Goal: Information Seeking & Learning: Learn about a topic

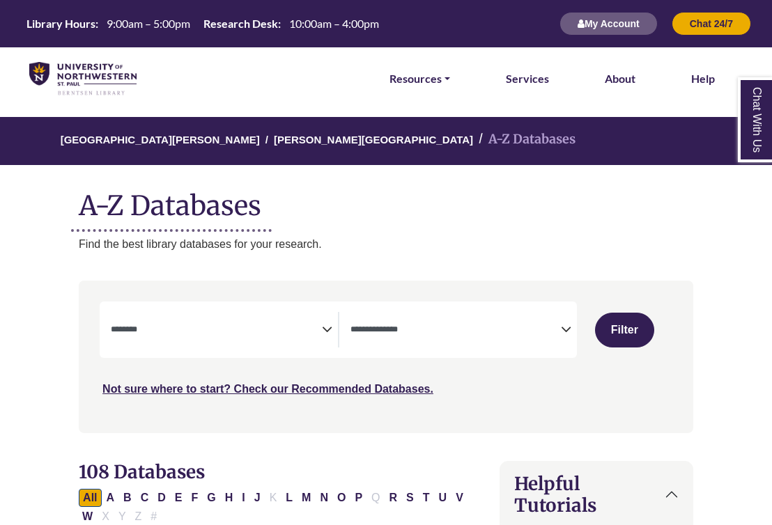
select select "Database Subject Filter"
select select "Database Types Filter"
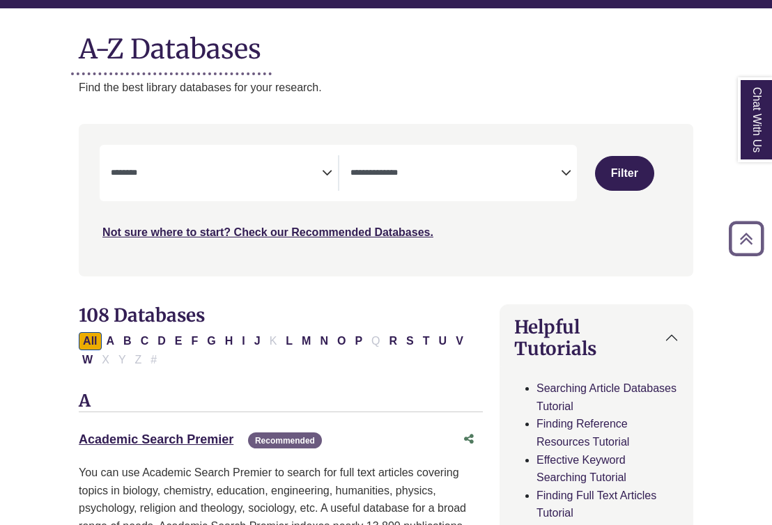
click at [323, 183] on div "**********" at bounding box center [224, 173] width 226 height 36
click at [309, 167] on span "Search filters" at bounding box center [216, 171] width 210 height 12
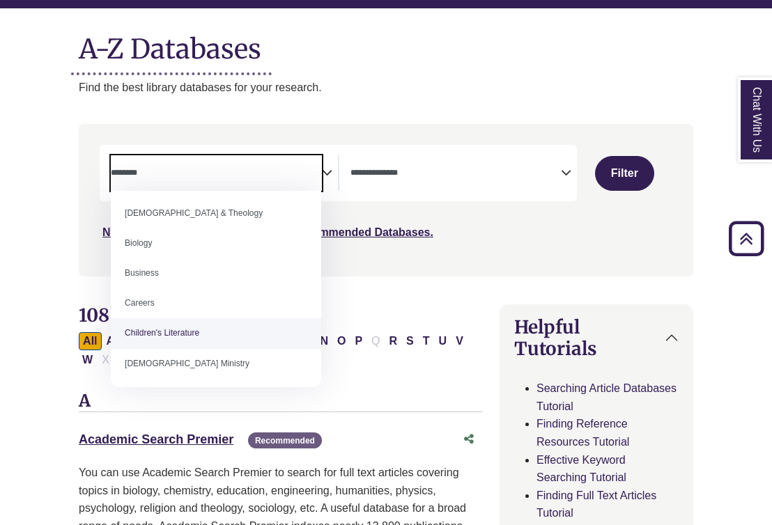
scroll to position [19, 0]
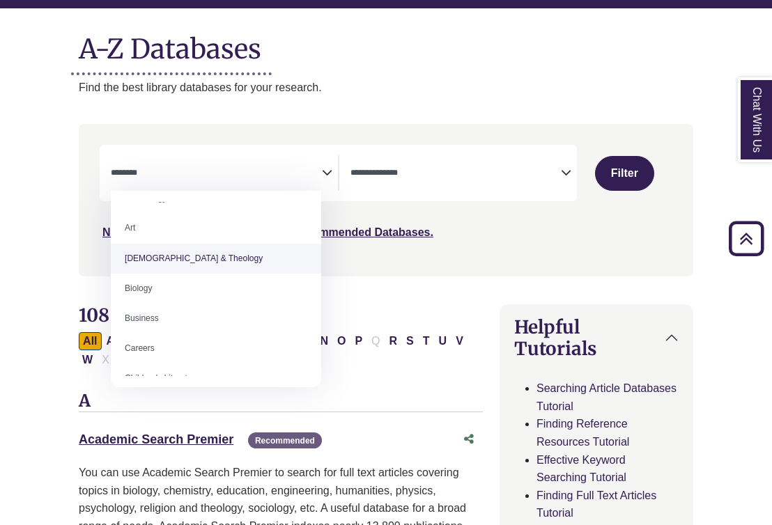
select select "*****"
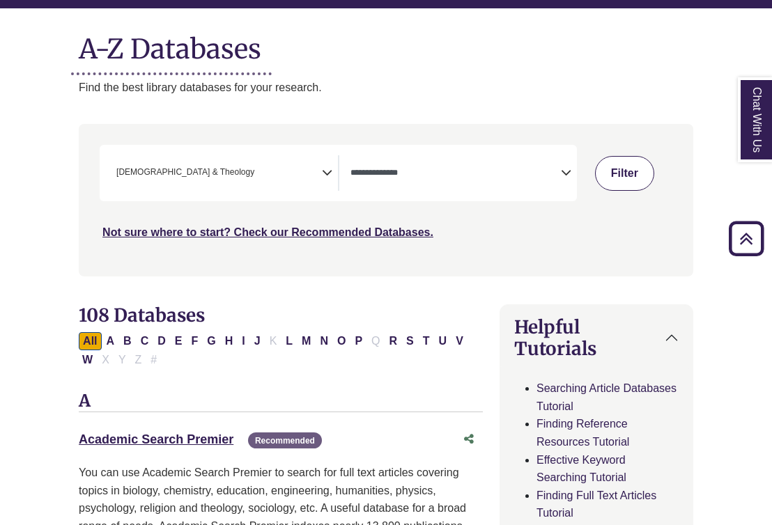
click at [636, 178] on button "Filter" at bounding box center [624, 173] width 59 height 35
select select "Database Types Filter"
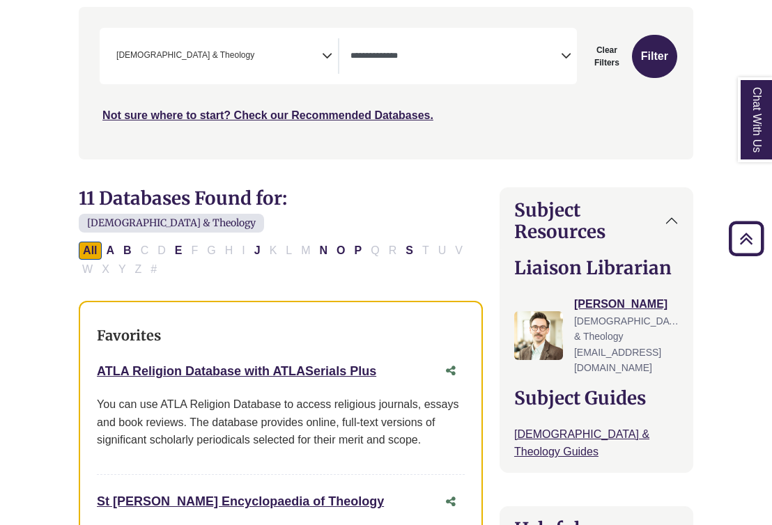
scroll to position [329, 0]
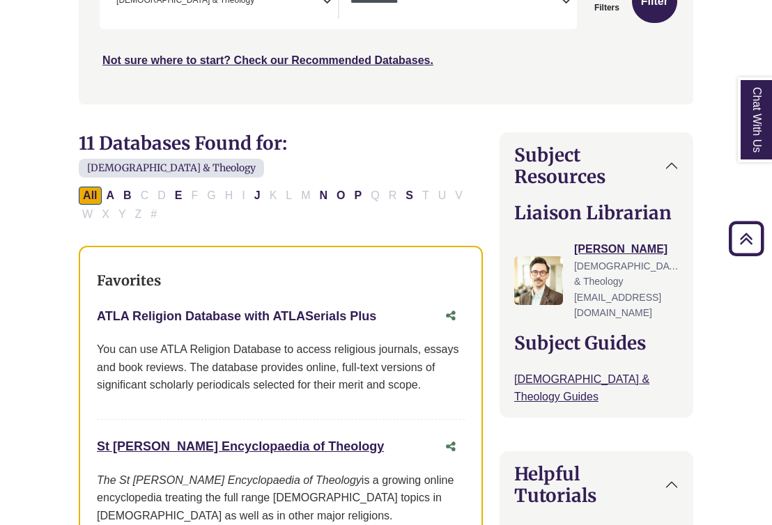
click at [324, 309] on link "ATLA Religion Database with ATLASerials Plus This link opens in a new window" at bounding box center [236, 316] width 279 height 14
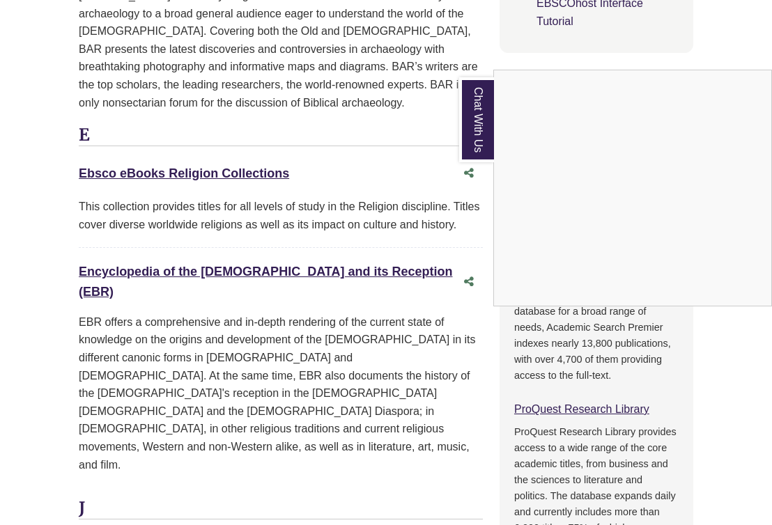
scroll to position [1041, 0]
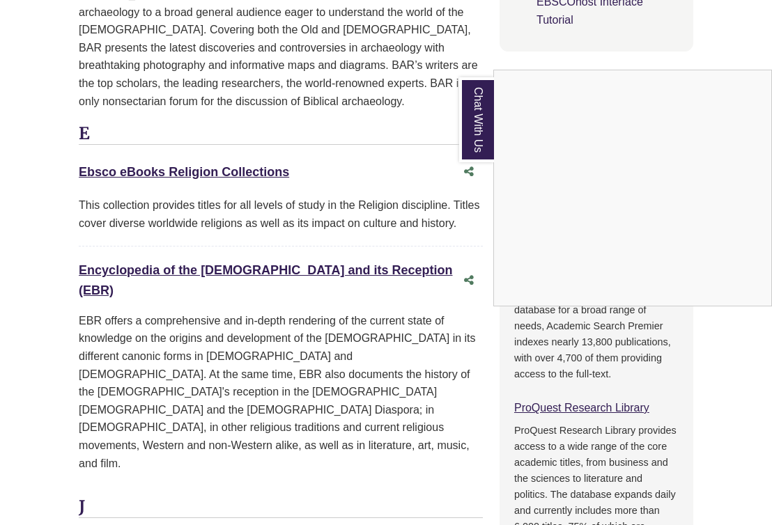
click at [483, 141] on link "Chat With Us" at bounding box center [476, 119] width 35 height 85
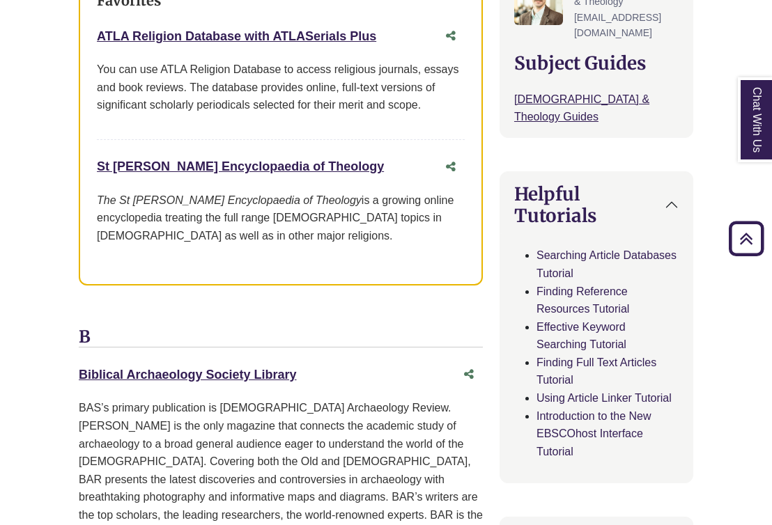
scroll to position [610, 0]
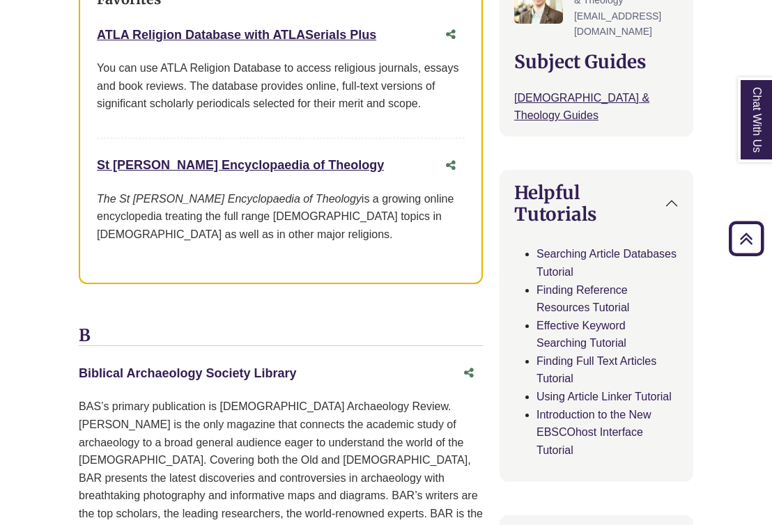
click at [224, 367] on link "Biblical Archaeology Society Library This link opens in a new window" at bounding box center [187, 374] width 217 height 14
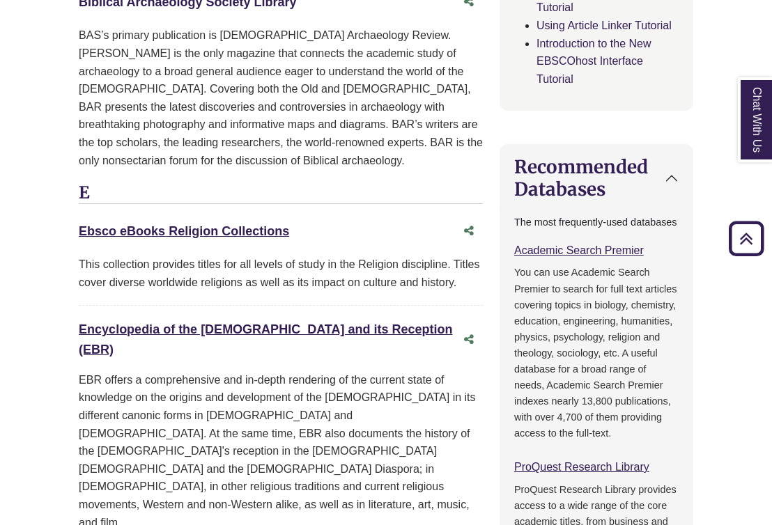
scroll to position [995, 0]
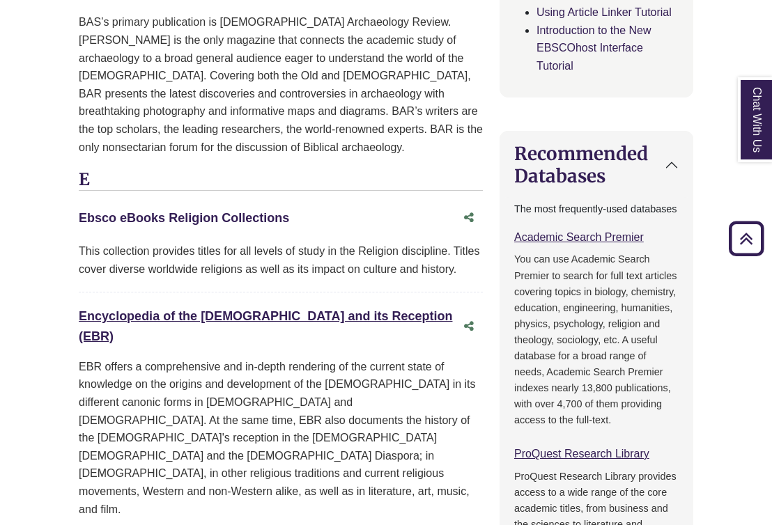
click at [244, 211] on link "Ebsco eBooks Religion Collections This link opens in a new window" at bounding box center [184, 218] width 210 height 14
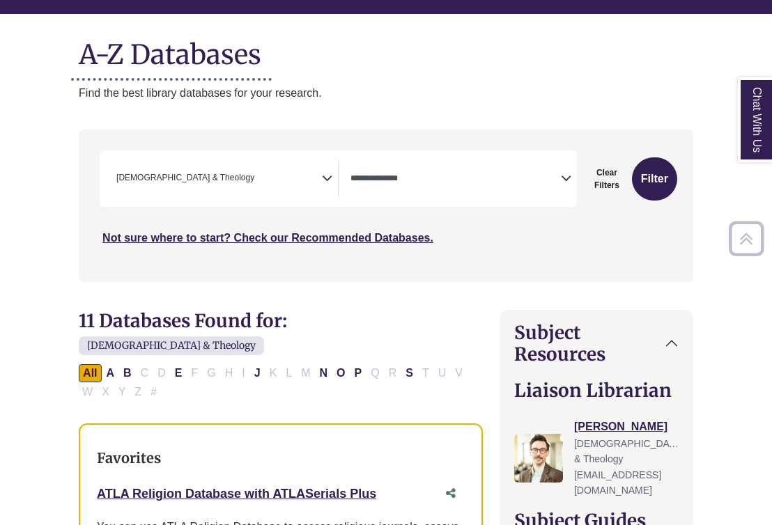
scroll to position [955, 0]
